Goal: Task Accomplishment & Management: Use online tool/utility

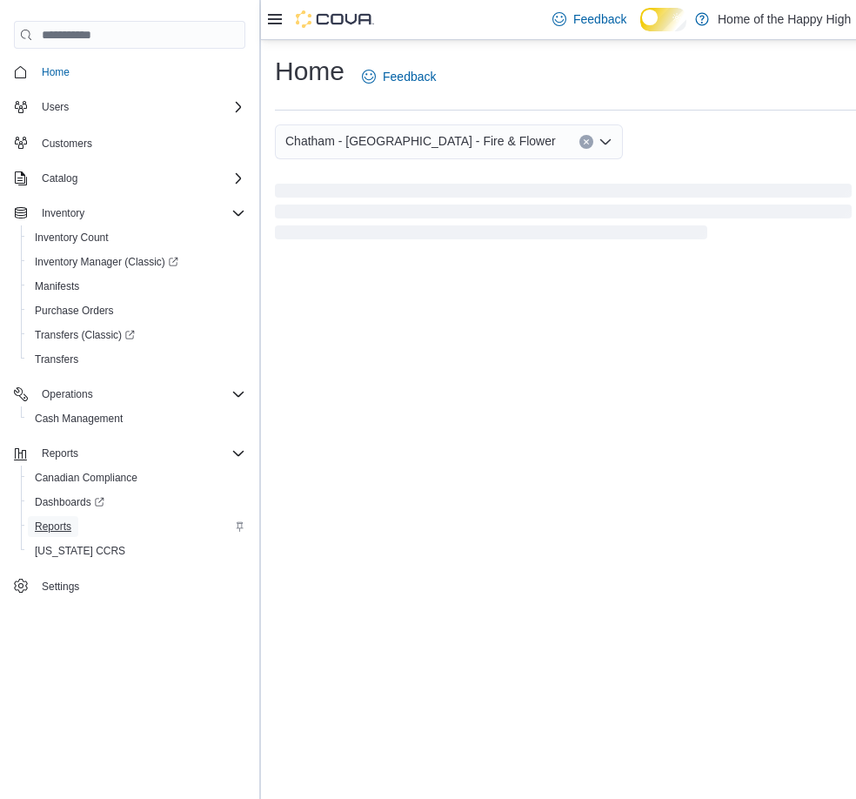
click at [61, 532] on span "Reports" at bounding box center [53, 526] width 37 height 14
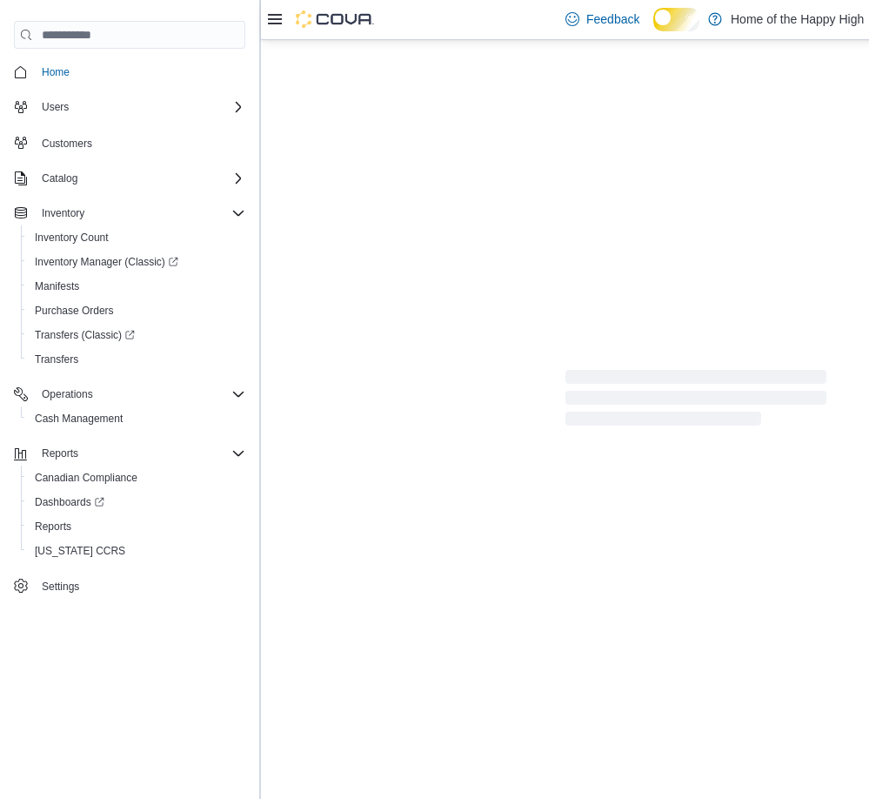
click at [278, 17] on icon at bounding box center [275, 19] width 14 height 14
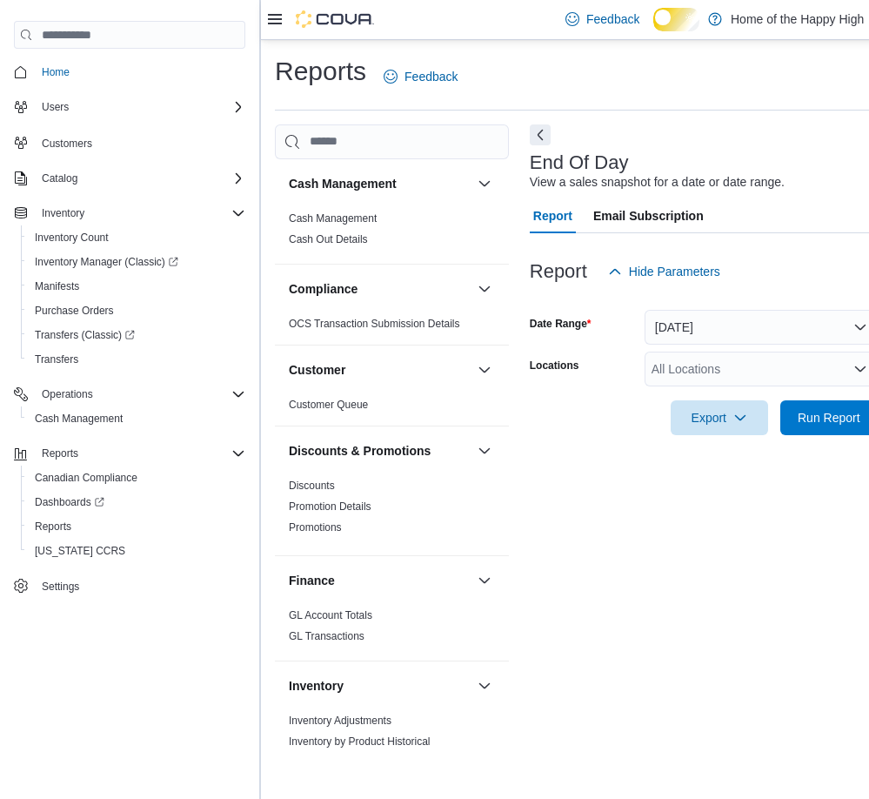
click at [271, 25] on icon at bounding box center [275, 19] width 14 height 14
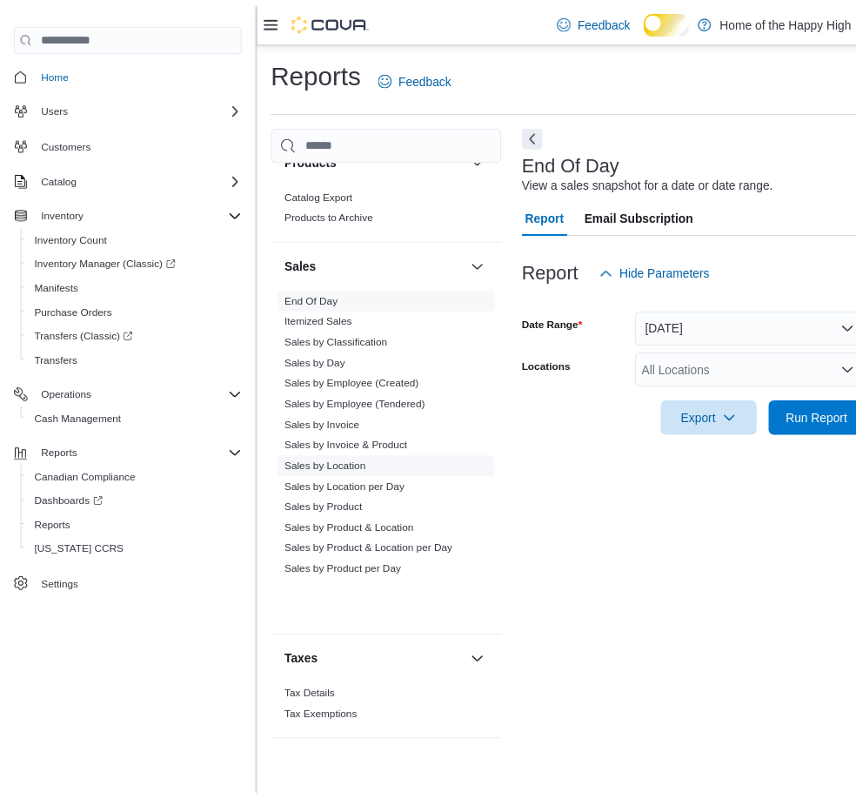
scroll to position [1176, 0]
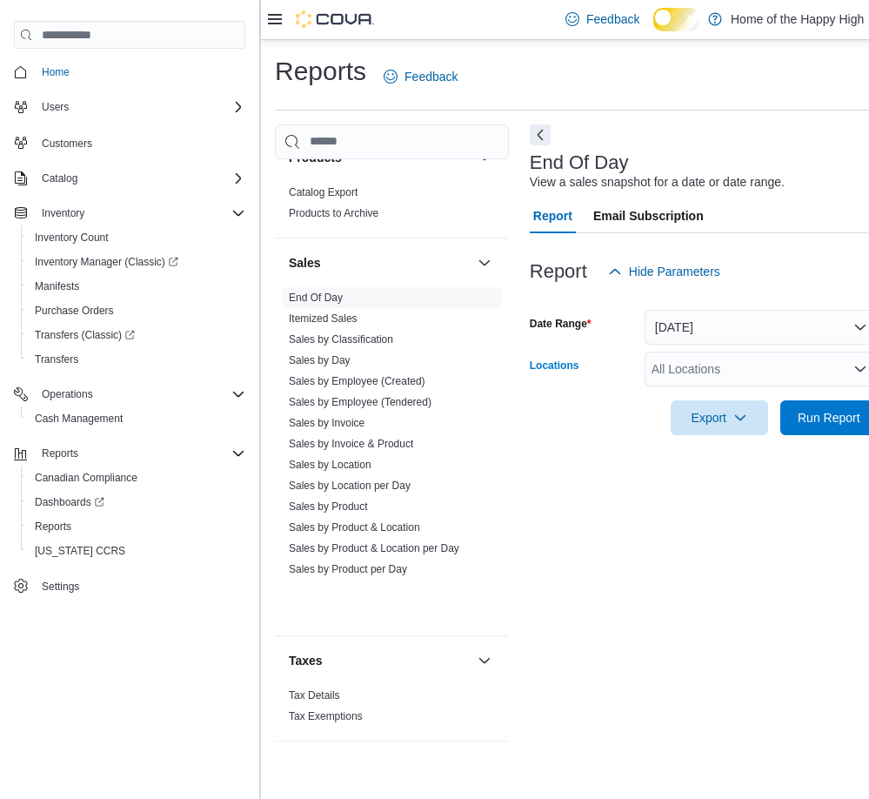
click at [689, 384] on div "All Locations" at bounding box center [761, 368] width 233 height 35
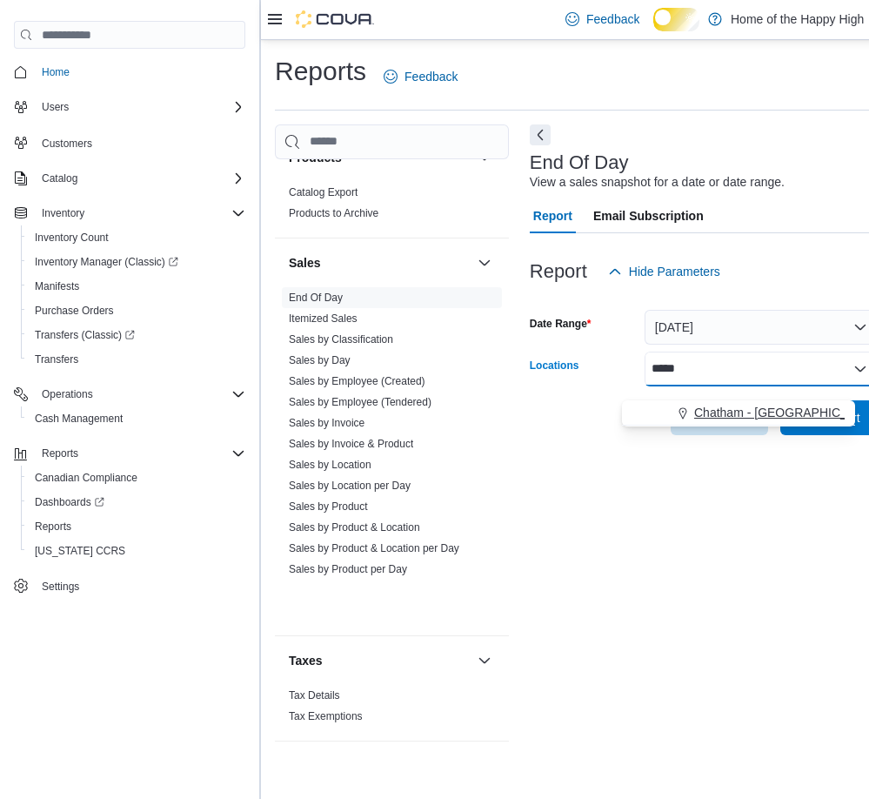
type input "*****"
click at [770, 407] on span "Chatham - [GEOGRAPHIC_DATA] - Fire & Flower" at bounding box center [829, 412] width 271 height 17
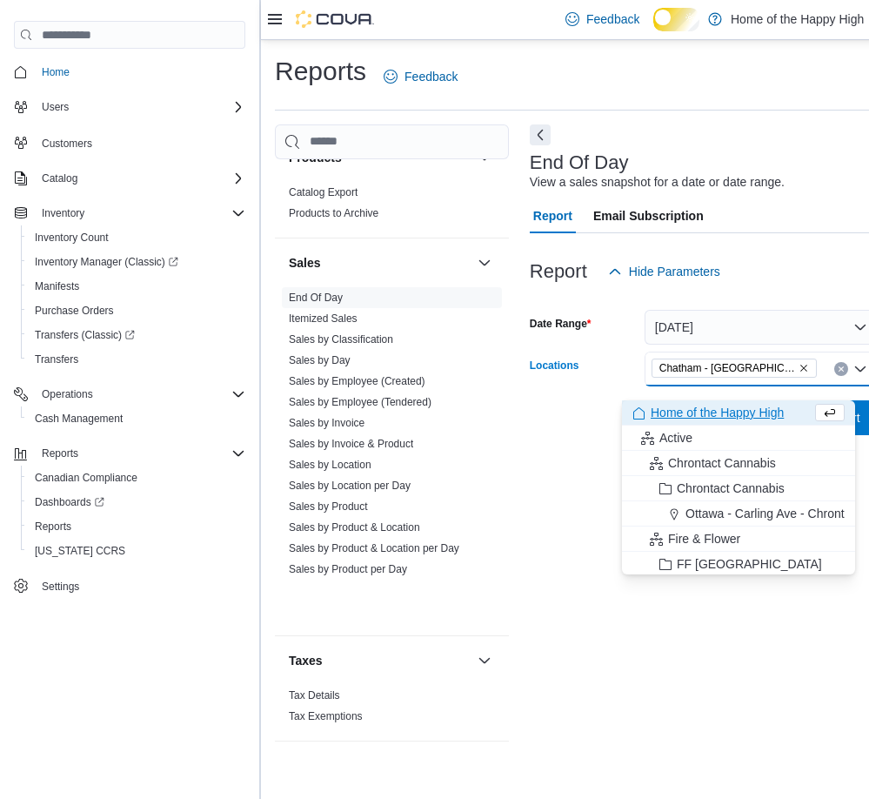
click at [580, 599] on div "End Of Day View a sales snapshot for a date or date range. Report Email Subscri…" at bounding box center [823, 441] width 586 height 634
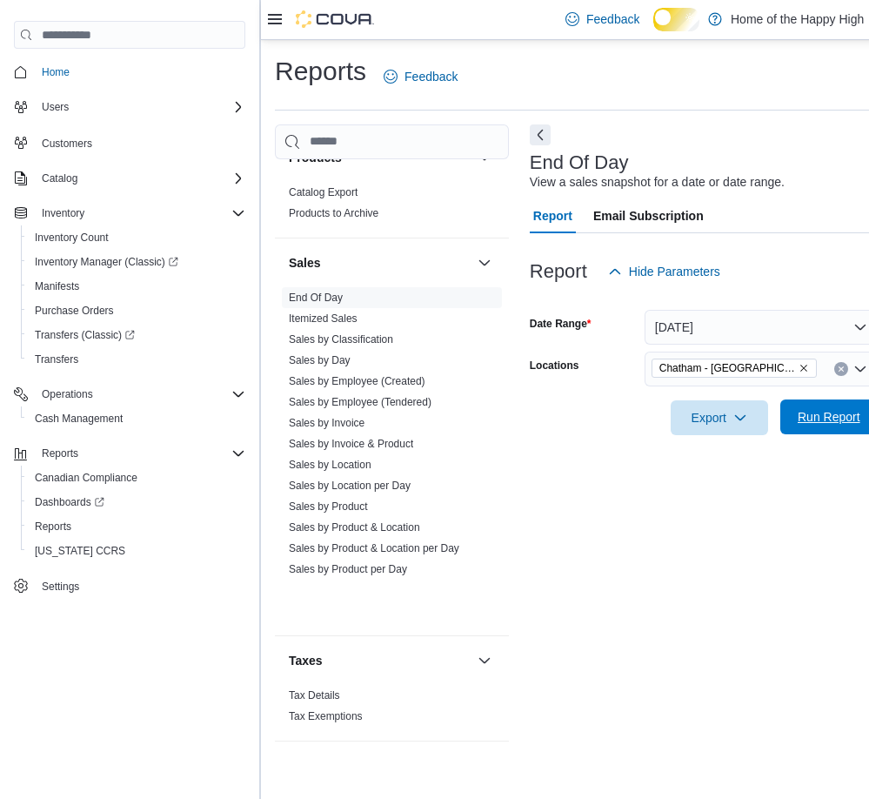
click at [855, 419] on span "Run Report" at bounding box center [829, 416] width 77 height 35
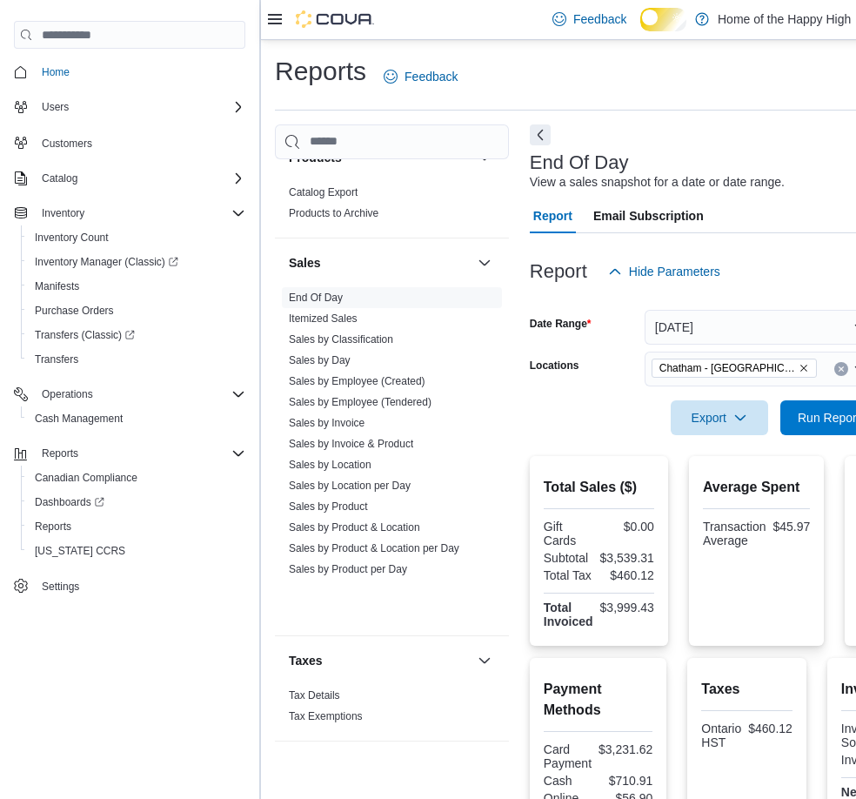
drag, startPoint x: 752, startPoint y: 90, endPoint x: 622, endPoint y: 81, distance: 130.0
click at [622, 81] on div "Reports Feedback" at bounding box center [689, 76] width 828 height 45
click at [808, 425] on span "Run Report" at bounding box center [829, 416] width 63 height 17
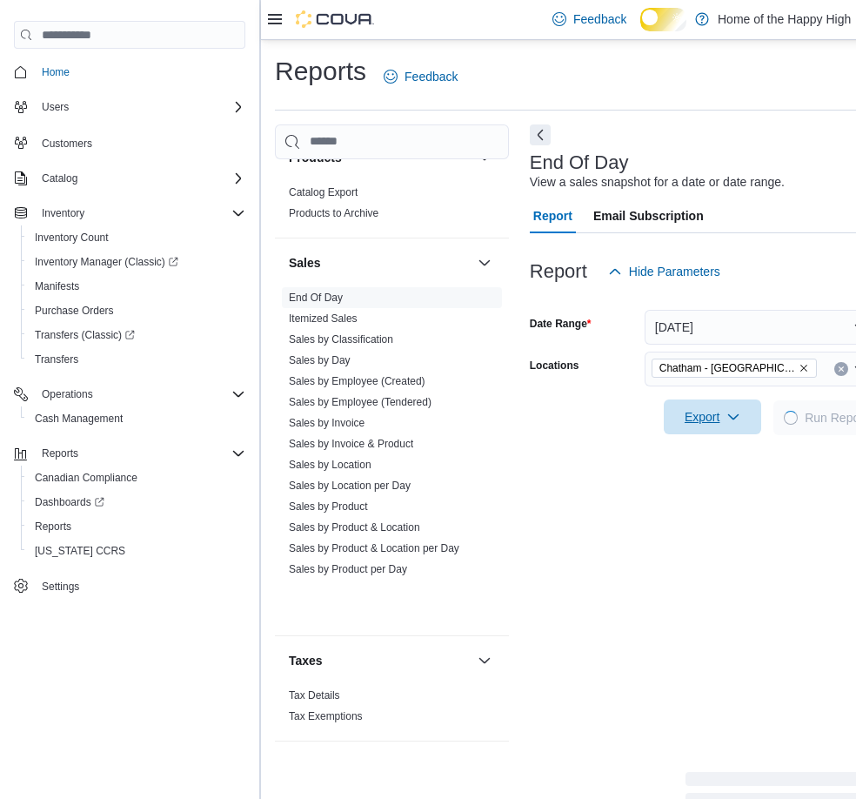
click at [726, 424] on icon "button" at bounding box center [733, 417] width 14 height 14
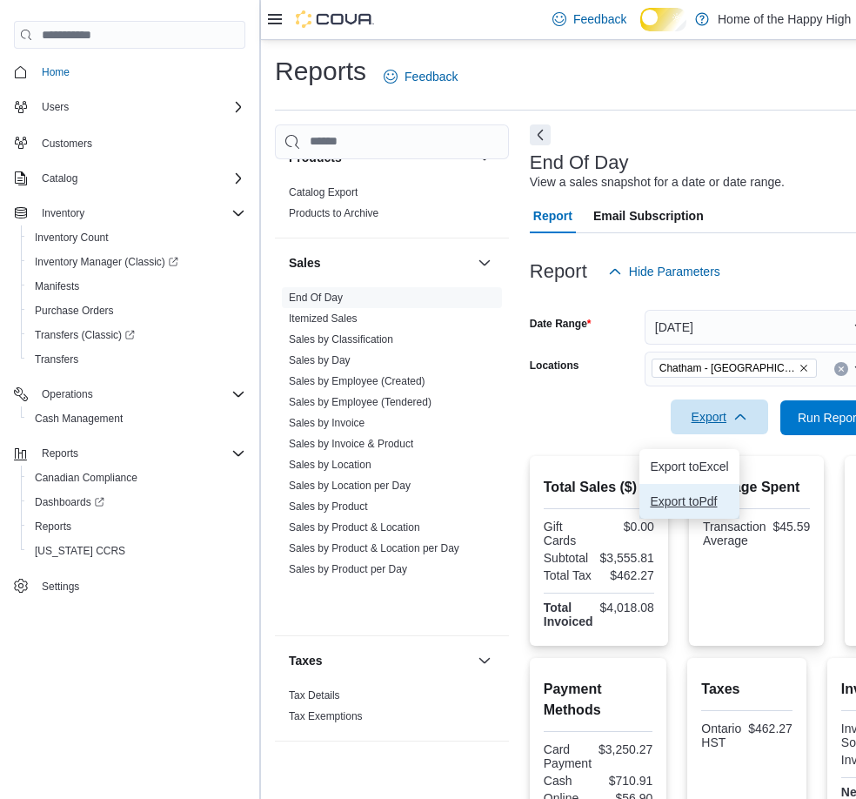
drag, startPoint x: 695, startPoint y: 507, endPoint x: 694, endPoint y: 496, distance: 11.3
click at [695, 508] on span "Export to Pdf" at bounding box center [689, 501] width 78 height 14
